Goal: Information Seeking & Learning: Learn about a topic

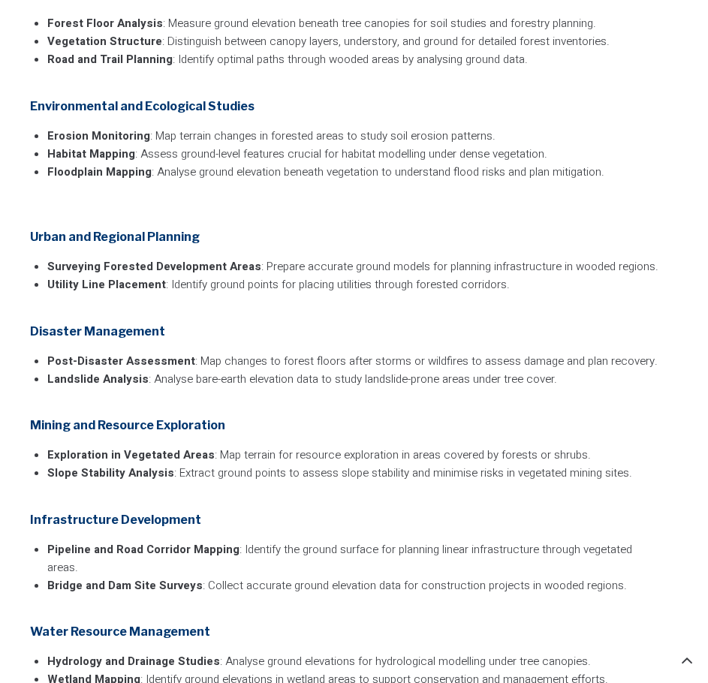
scroll to position [3004, 0]
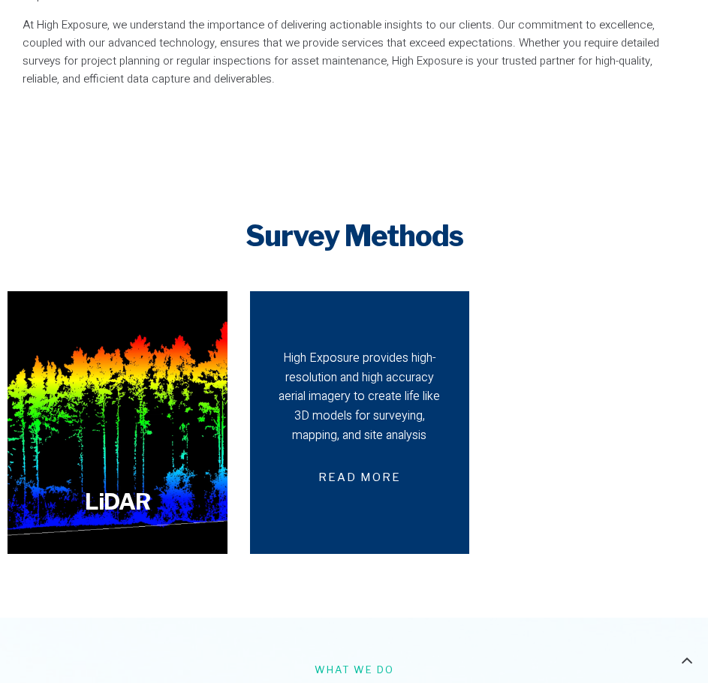
click at [328, 397] on div "High Exposure provides high-resolution and high accuracy aerial imagery to crea…" at bounding box center [359, 397] width 167 height 96
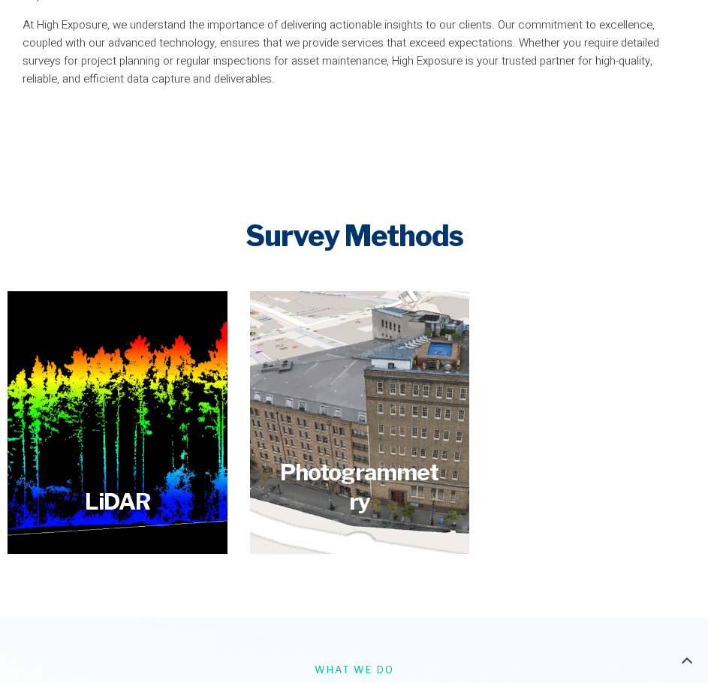
click at [141, 219] on h2 "Survey Methods" at bounding box center [354, 236] width 693 height 35
click at [613, 291] on div "LiDAR Advanced drone LiDAR technology delivering precise and efficient surveyin…" at bounding box center [354, 422] width 693 height 263
drag, startPoint x: 502, startPoint y: 361, endPoint x: 490, endPoint y: 362, distance: 11.3
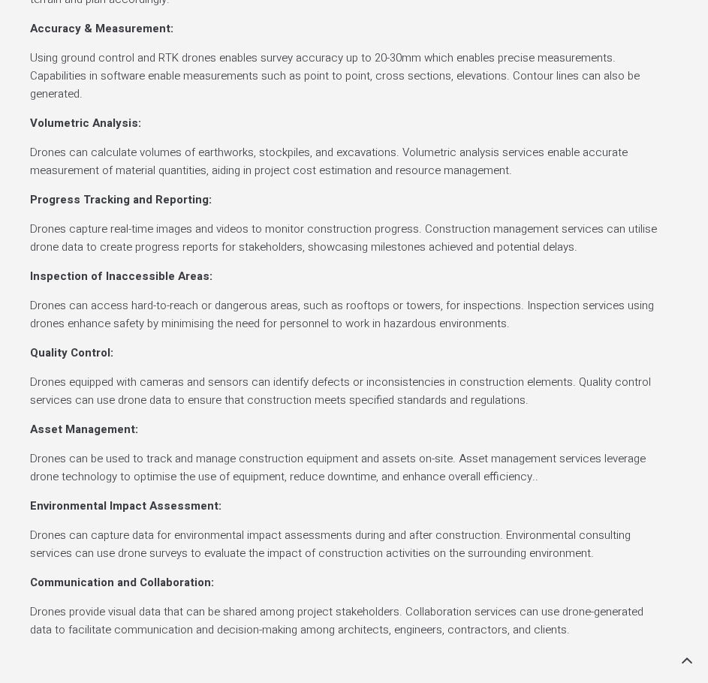
scroll to position [2253, 0]
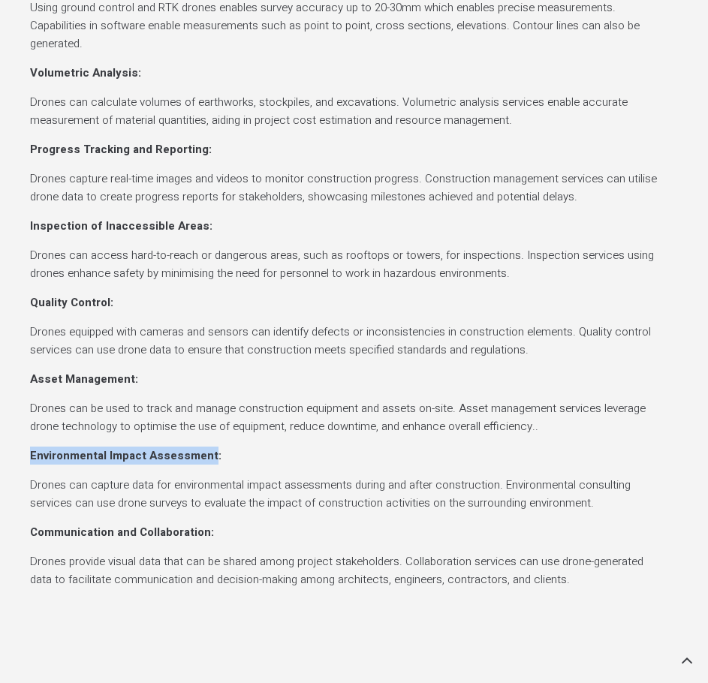
drag, startPoint x: 32, startPoint y: 399, endPoint x: 208, endPoint y: 408, distance: 176.7
click at [208, 448] on strong "Environmental Impact Assessment:" at bounding box center [125, 456] width 191 height 17
copy strong "Environmental Impact Assessment"
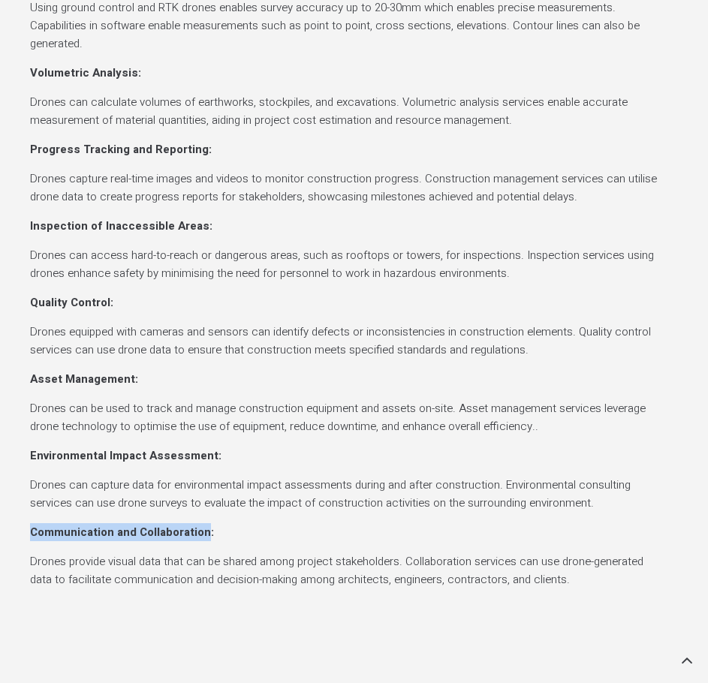
drag, startPoint x: 201, startPoint y: 480, endPoint x: 22, endPoint y: 474, distance: 179.6
click at [22, 474] on div "Use Cases for Aerial Construction Site & Property Surveys Drone surveys on cons…" at bounding box center [354, 149] width 708 height 961
copy strong "Communication and Collaboration"
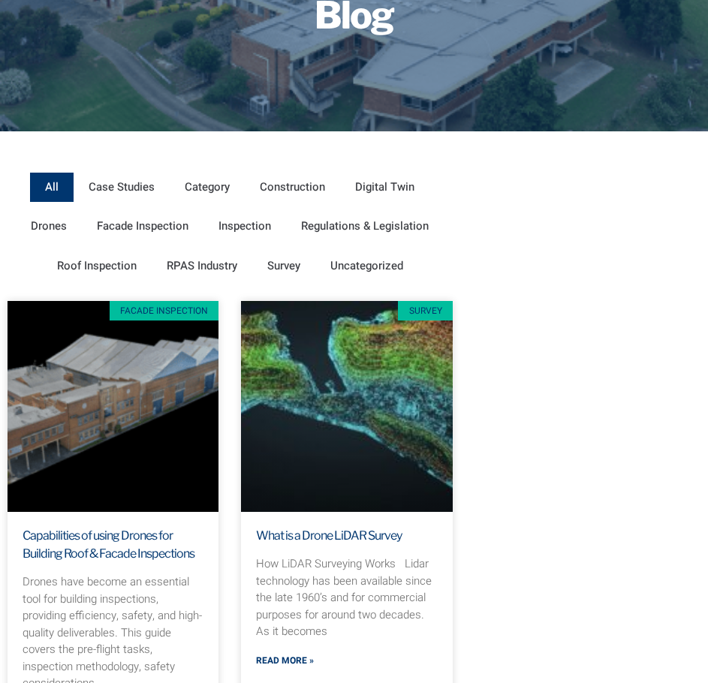
scroll to position [225, 0]
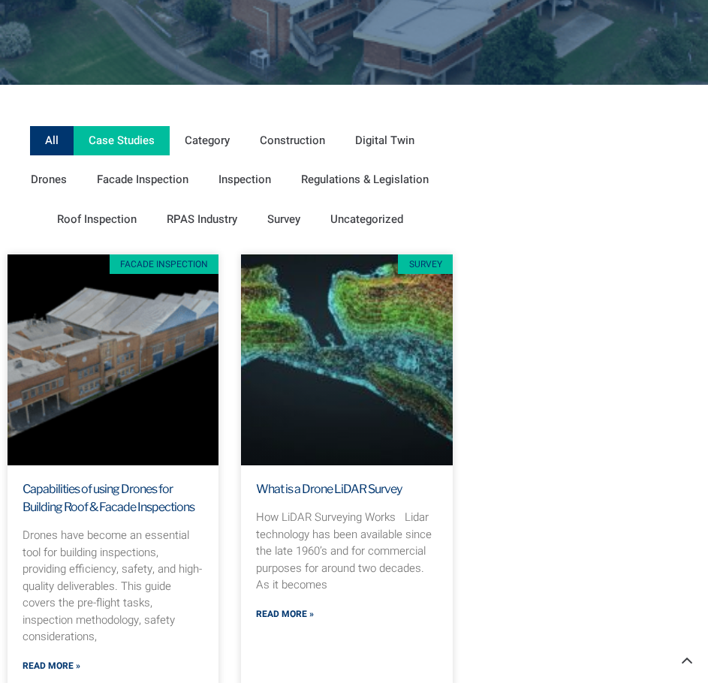
click at [136, 150] on span "Case Studies" at bounding box center [122, 141] width 66 height 22
click at [0, 0] on input "Case Studies" at bounding box center [0, 0] width 0 height 0
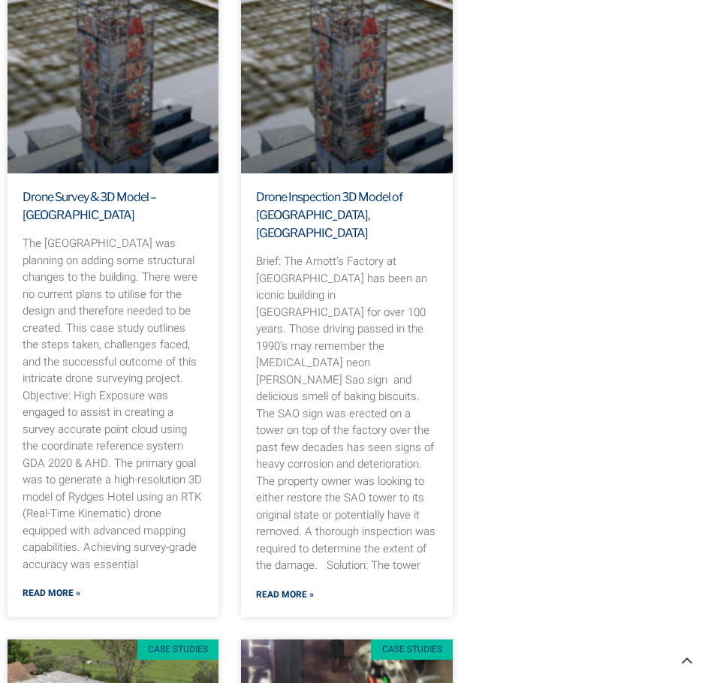
scroll to position [451, 0]
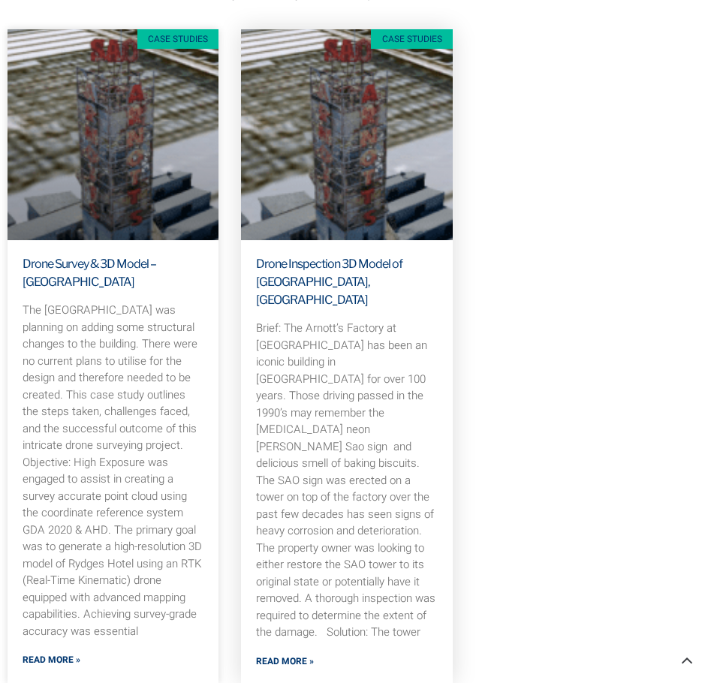
click at [361, 274] on h3 "Drone Inspection 3D Model of [GEOGRAPHIC_DATA], [GEOGRAPHIC_DATA]" at bounding box center [346, 282] width 181 height 54
click at [364, 264] on link "Drone Inspection 3D Model of SAO Tower, Sydney" at bounding box center [329, 282] width 146 height 50
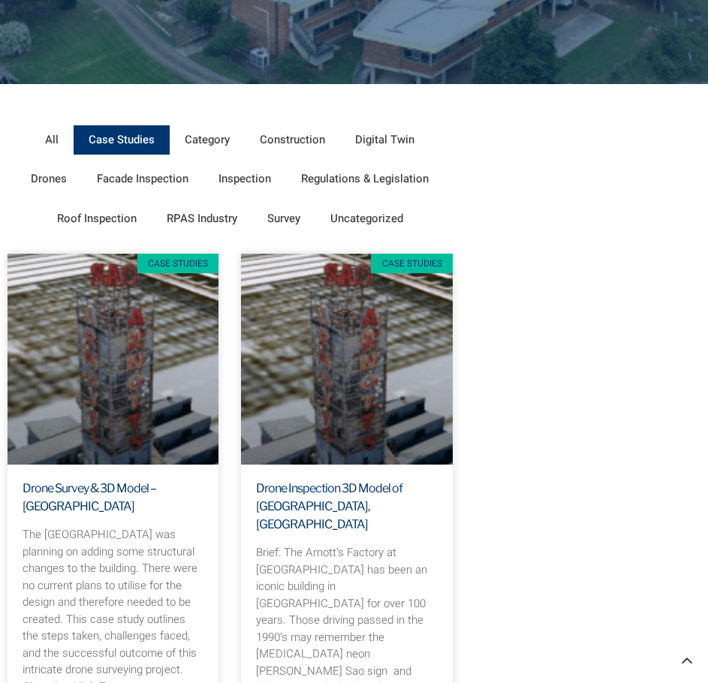
scroll to position [225, 0]
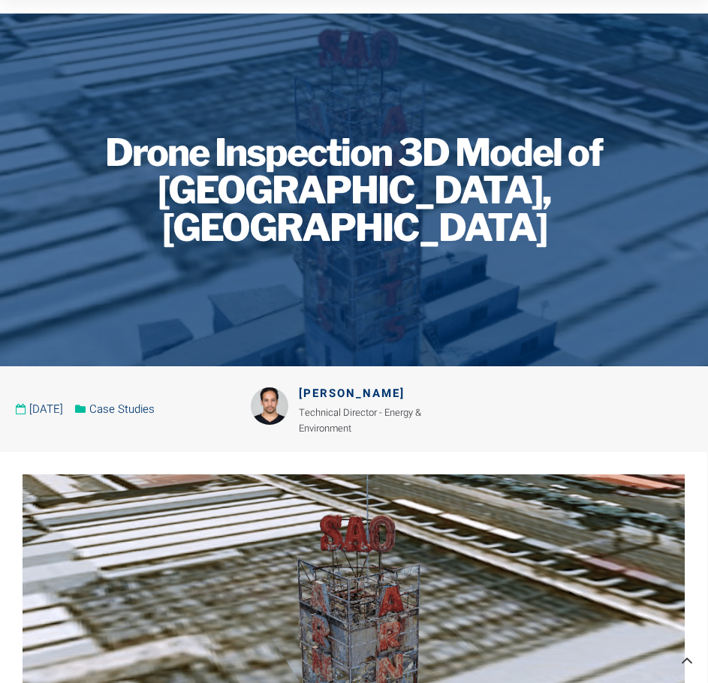
scroll to position [75, 0]
